Goal: Communication & Community: Answer question/provide support

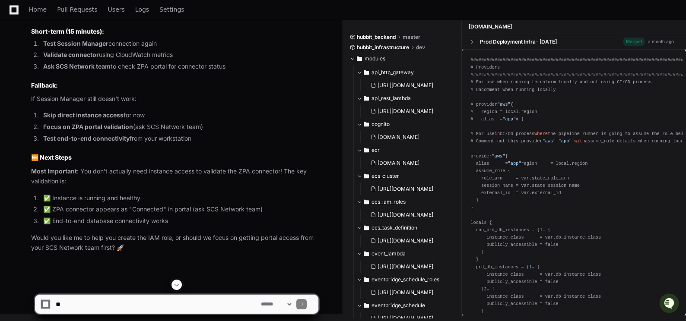
scroll to position [41461, 0]
click at [174, 284] on span at bounding box center [176, 285] width 7 height 7
click at [88, 307] on textarea at bounding box center [156, 304] width 205 height 19
drag, startPoint x: 94, startPoint y: 305, endPoint x: 107, endPoint y: 301, distance: 13.1
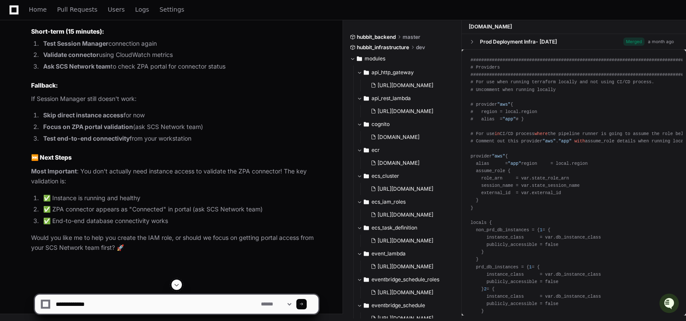
click at [94, 305] on textarea at bounding box center [156, 304] width 205 height 19
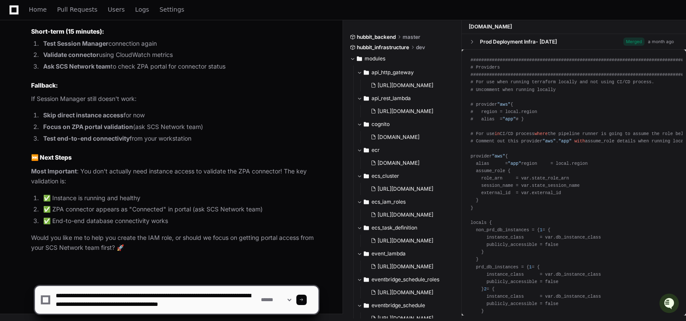
scroll to position [3, 0]
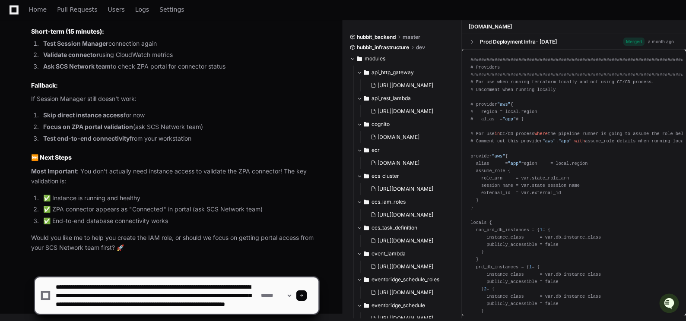
type textarea "**********"
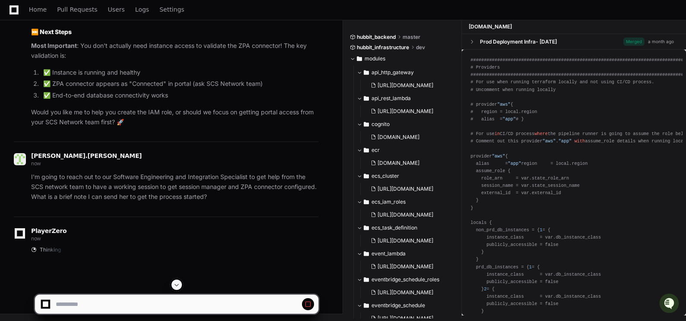
scroll to position [43743, 0]
click at [179, 282] on span at bounding box center [176, 285] width 7 height 7
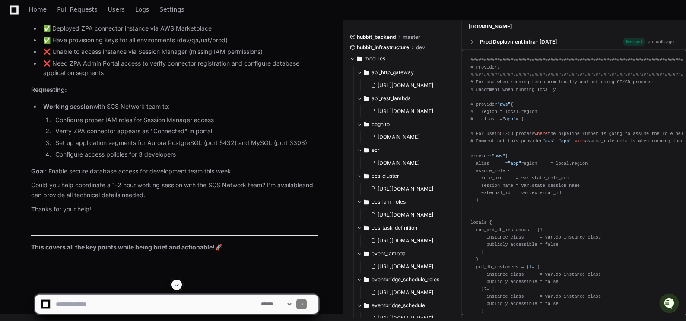
scroll to position [44810, 0]
click at [156, 253] on article "📧 Brief Note to Software Engineering & Integration Specialist Subject : Request…" at bounding box center [174, 92] width 287 height 320
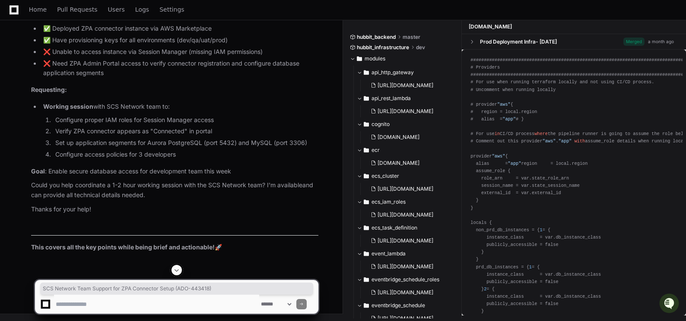
drag, startPoint x: 83, startPoint y: 131, endPoint x: 281, endPoint y: 131, distance: 198.2
copy p "SCS Network Team Support for ZPA Connector Setup (ADO-443418)"
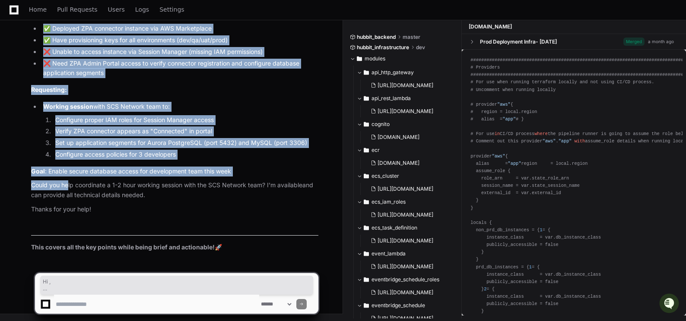
scroll to position [44983, 0]
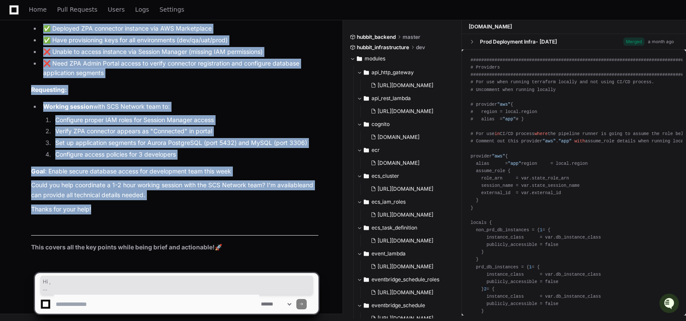
drag, startPoint x: 31, startPoint y: 146, endPoint x: 105, endPoint y: 214, distance: 100.2
click at [105, 214] on article "📧 Brief Note to Software Engineering & Integration Specialist Subject : Request…" at bounding box center [174, 92] width 287 height 320
copy article "Lo , I'd sitamet co ADI-172222 (elitsedd eiusmodtempo inc Utlabo etd magnaaliqu…"
click at [254, 125] on ol "Configure proper IAM roles for Session Manager access Verify ZPA connector appe…" at bounding box center [180, 137] width 275 height 44
